Goal: Information Seeking & Learning: Learn about a topic

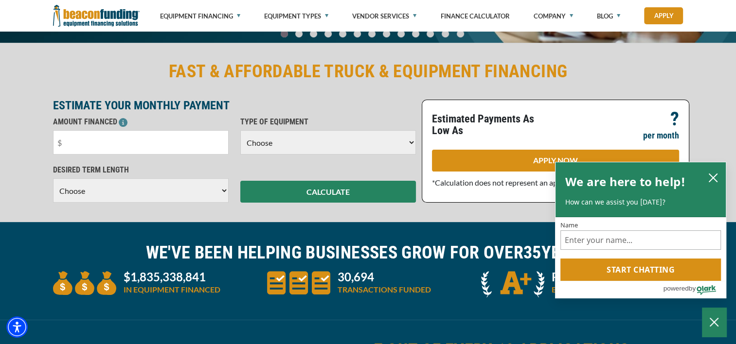
scroll to position [193, 0]
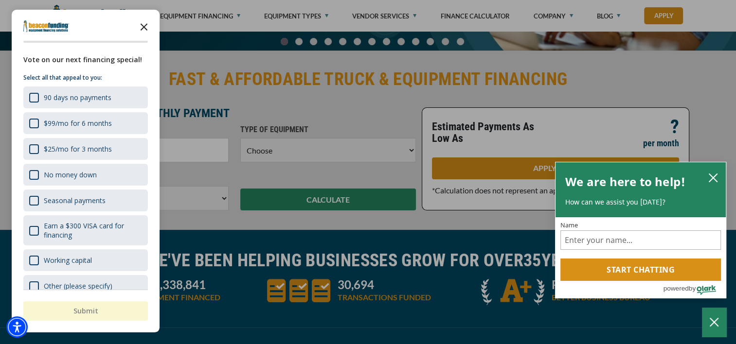
click at [147, 29] on icon "Close the survey" at bounding box center [143, 26] width 19 height 19
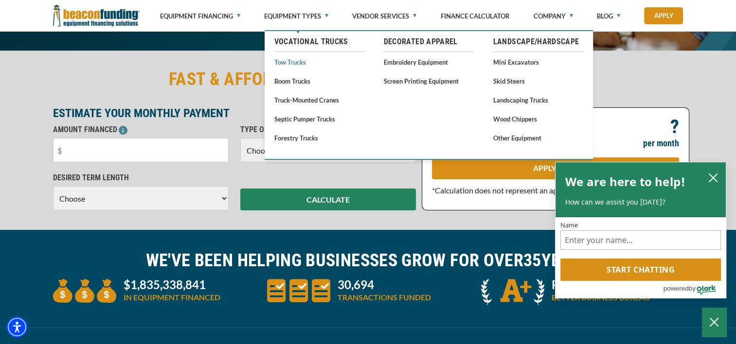
click at [304, 62] on link "Tow Trucks" at bounding box center [319, 62] width 90 height 12
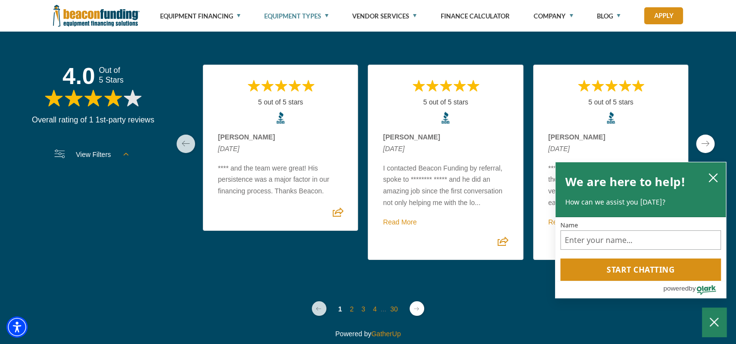
scroll to position [3133, 0]
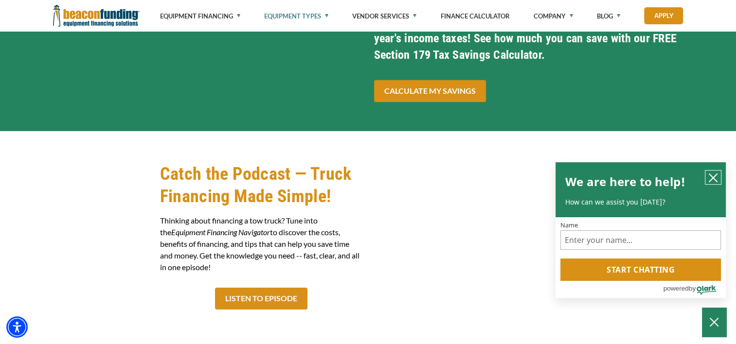
click at [712, 173] on icon "close chatbox" at bounding box center [713, 178] width 10 height 10
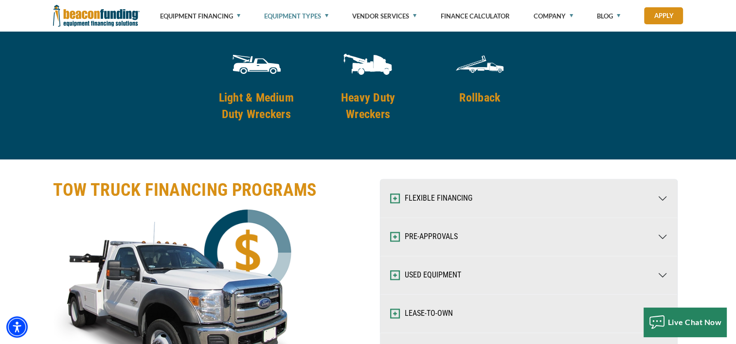
scroll to position [1215, 0]
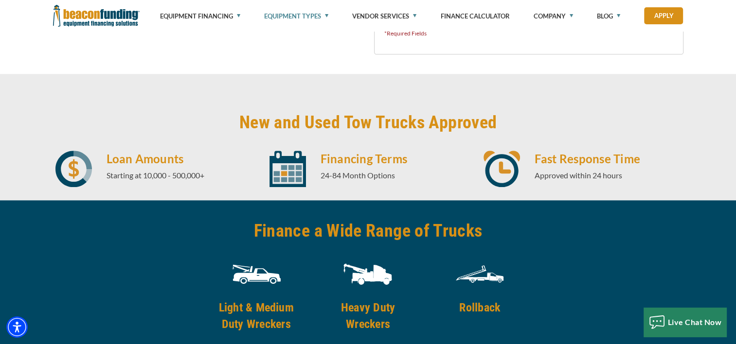
click at [271, 311] on h4 "Light & Medium Duty Wreckers" at bounding box center [256, 316] width 99 height 33
click at [259, 273] on img at bounding box center [256, 274] width 49 height 49
click at [252, 325] on h4 "Light & Medium Duty Wreckers" at bounding box center [256, 316] width 99 height 33
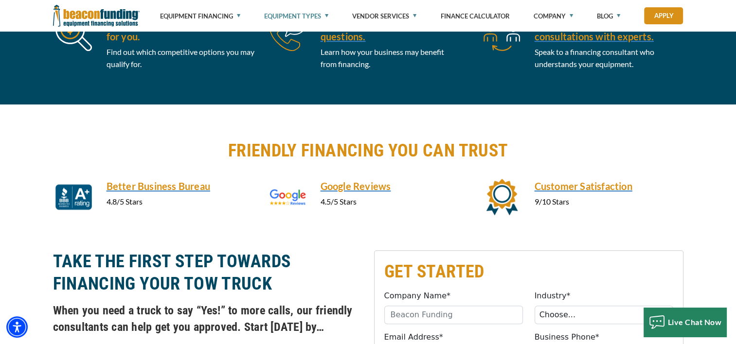
scroll to position [585, 0]
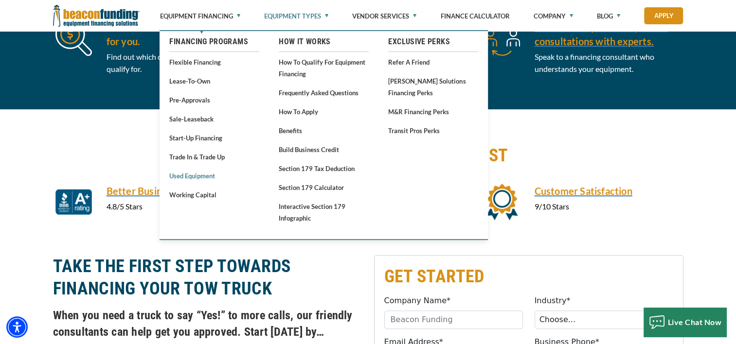
click at [191, 176] on link "Used Equipment" at bounding box center [214, 176] width 90 height 12
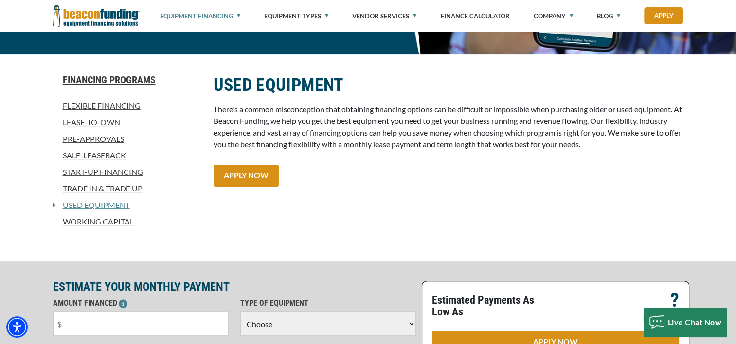
scroll to position [212, 0]
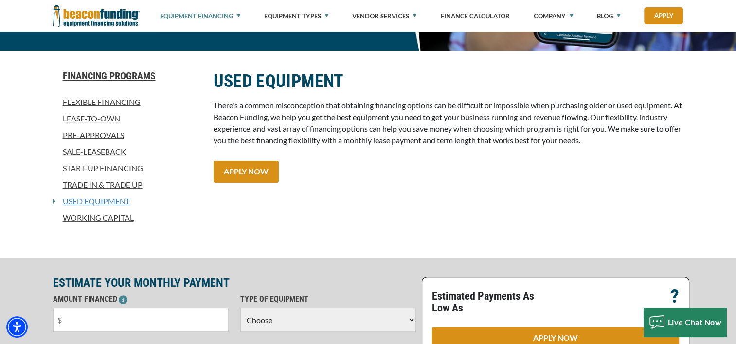
click at [96, 202] on link "Used Equipment" at bounding box center [92, 202] width 74 height 12
